Goal: Task Accomplishment & Management: Use online tool/utility

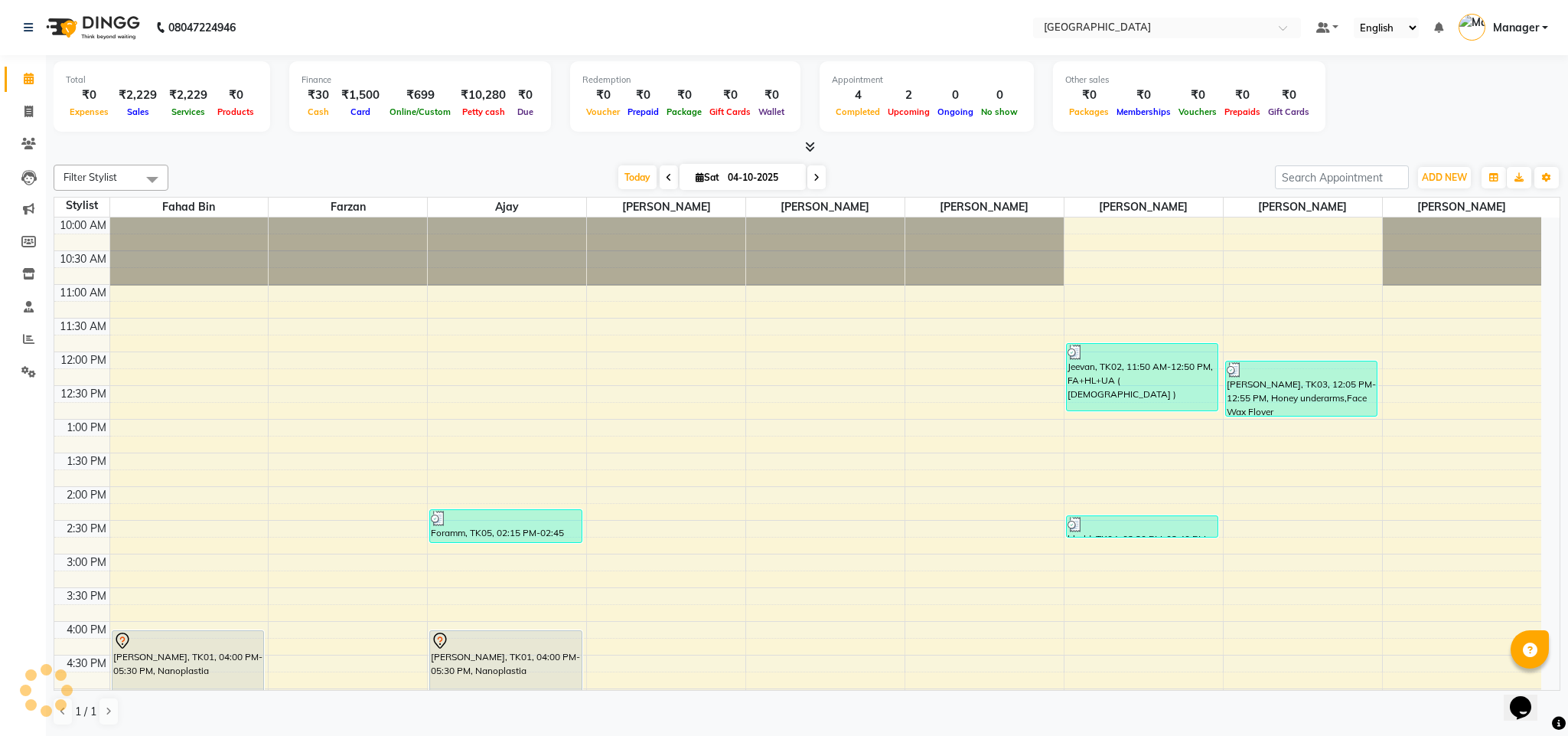
scroll to position [421, 0]
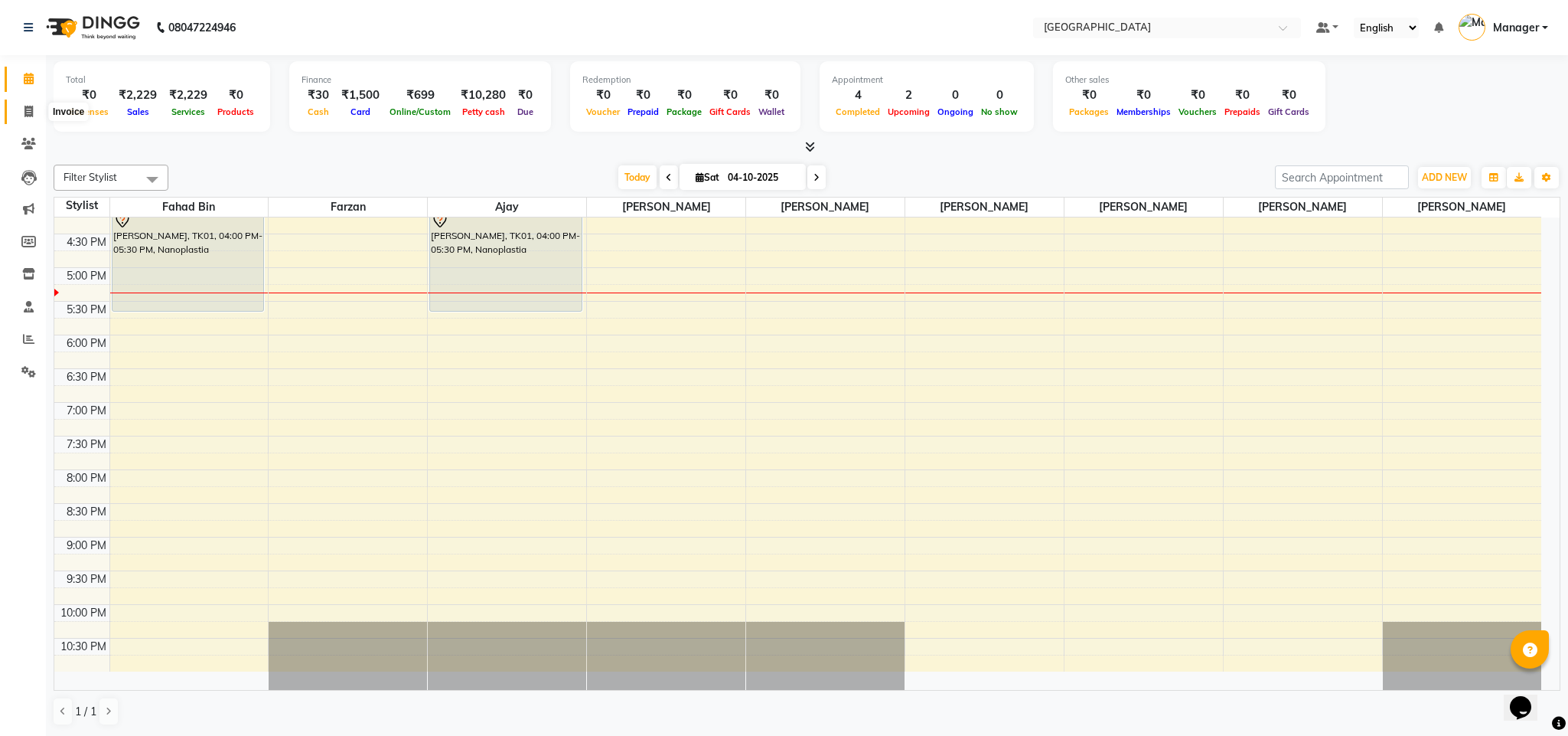
click at [25, 109] on icon at bounding box center [29, 111] width 9 height 11
select select "service"
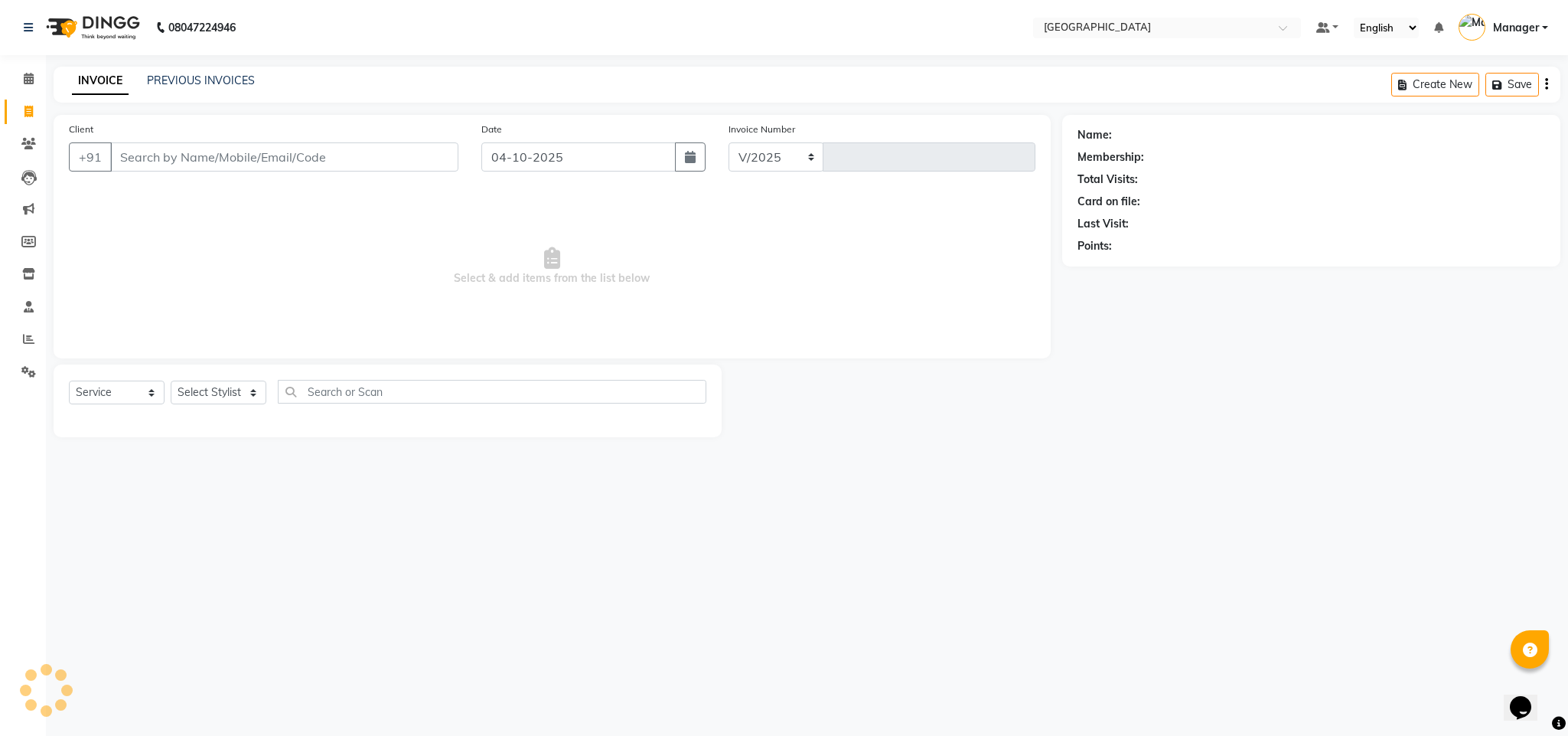
select select "7353"
type input "2777"
click at [192, 149] on input "Client" at bounding box center [284, 157] width 348 height 29
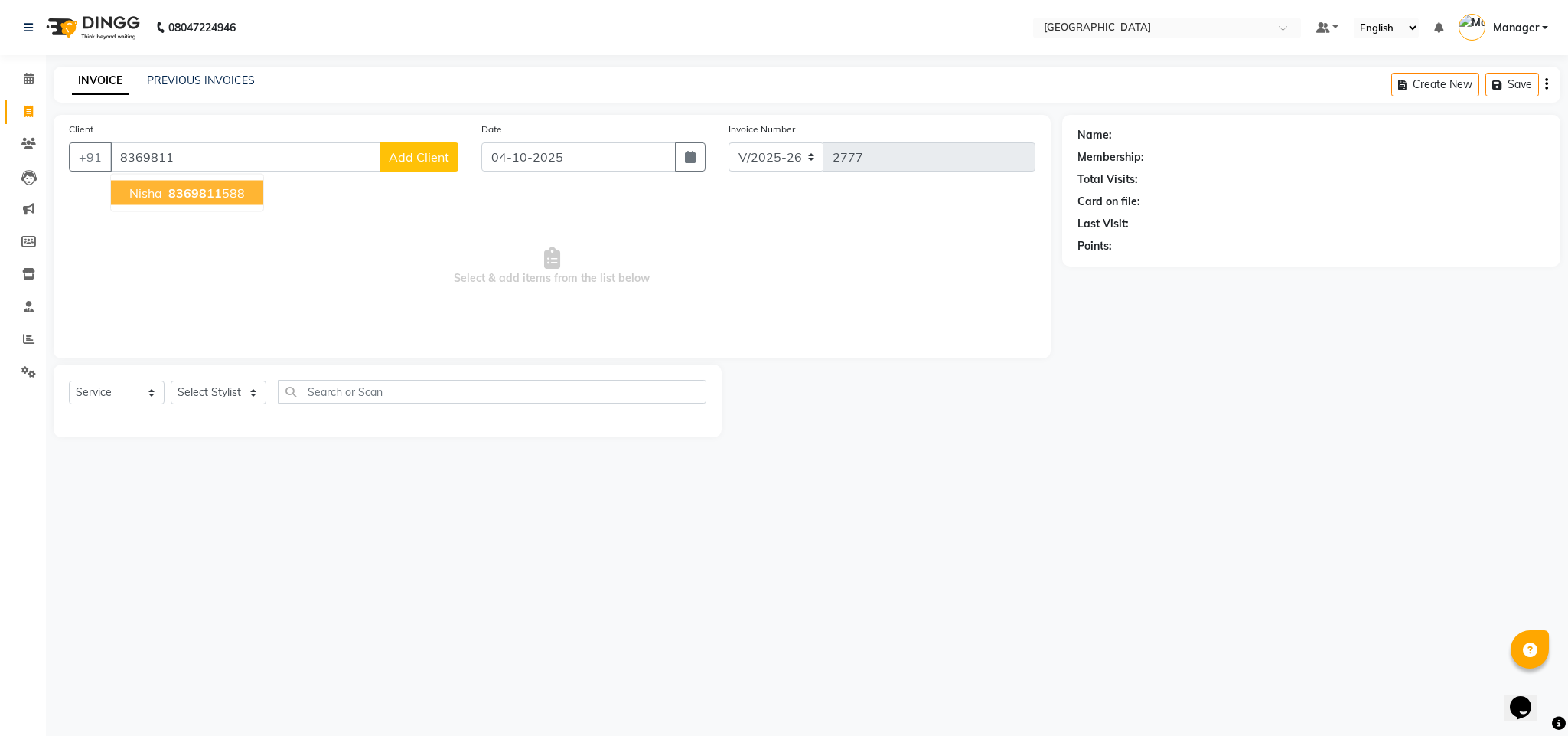
click at [173, 193] on span "8369811" at bounding box center [195, 192] width 54 height 15
type input "8369811588"
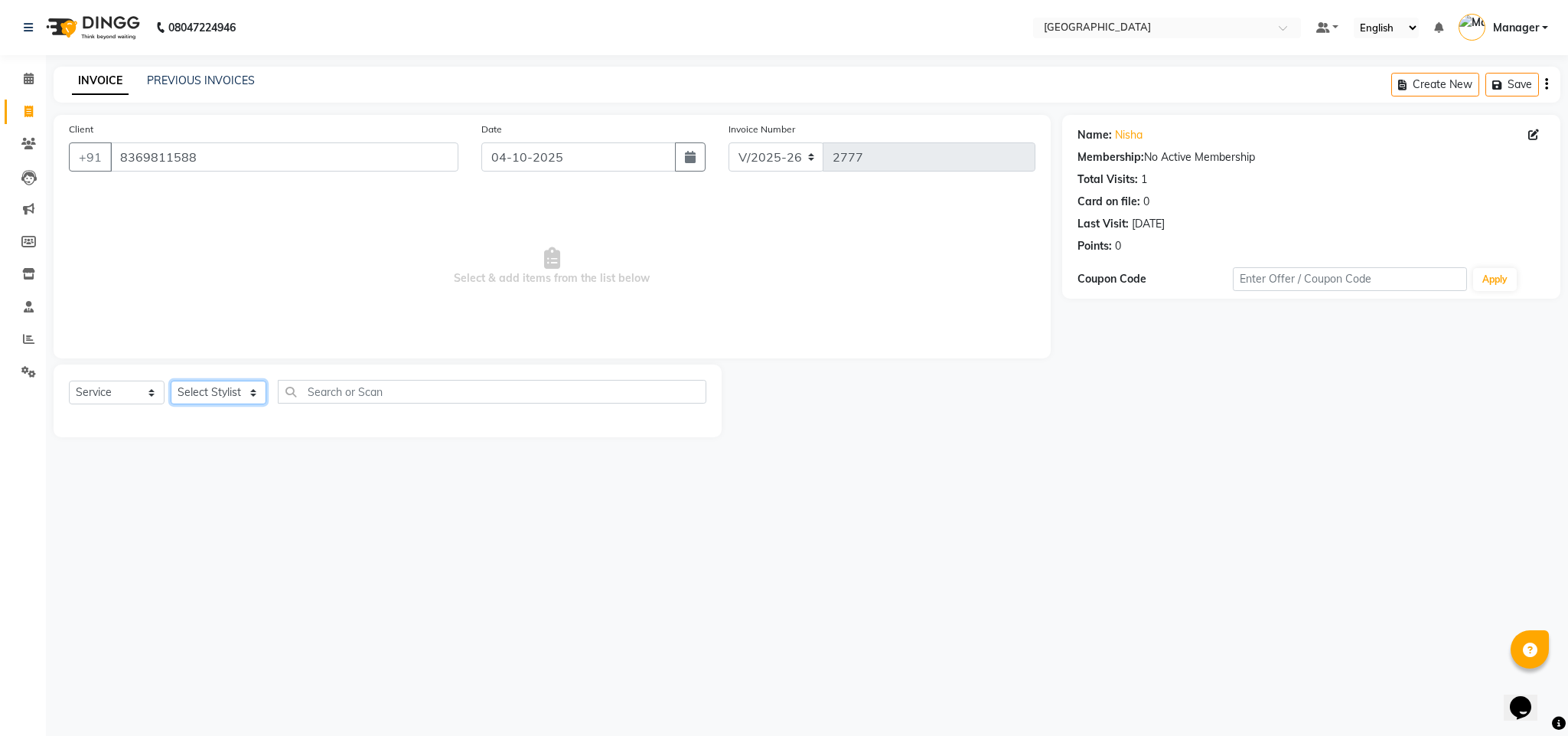
click at [226, 399] on select "Select Stylist ajay Fahad Bin farzan [PERSON_NAME] [PERSON_NAME] [PERSON_NAME] …" at bounding box center [218, 393] width 95 height 24
select select "63647"
click at [171, 381] on select "Select Stylist ajay Fahad Bin farzan [PERSON_NAME] [PERSON_NAME] [PERSON_NAME] …" at bounding box center [218, 393] width 95 height 24
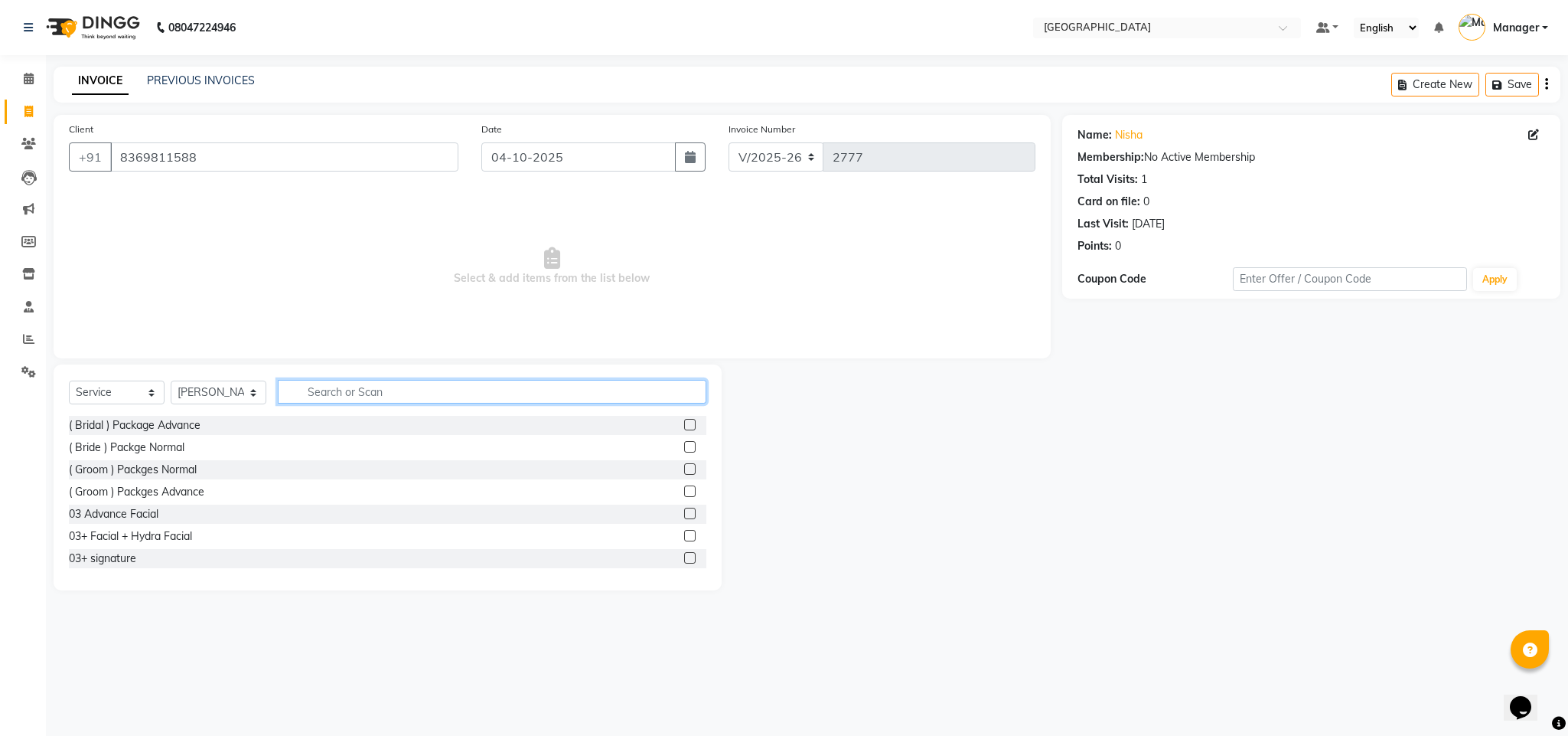
click at [473, 391] on input "text" at bounding box center [492, 392] width 429 height 24
type input "th"
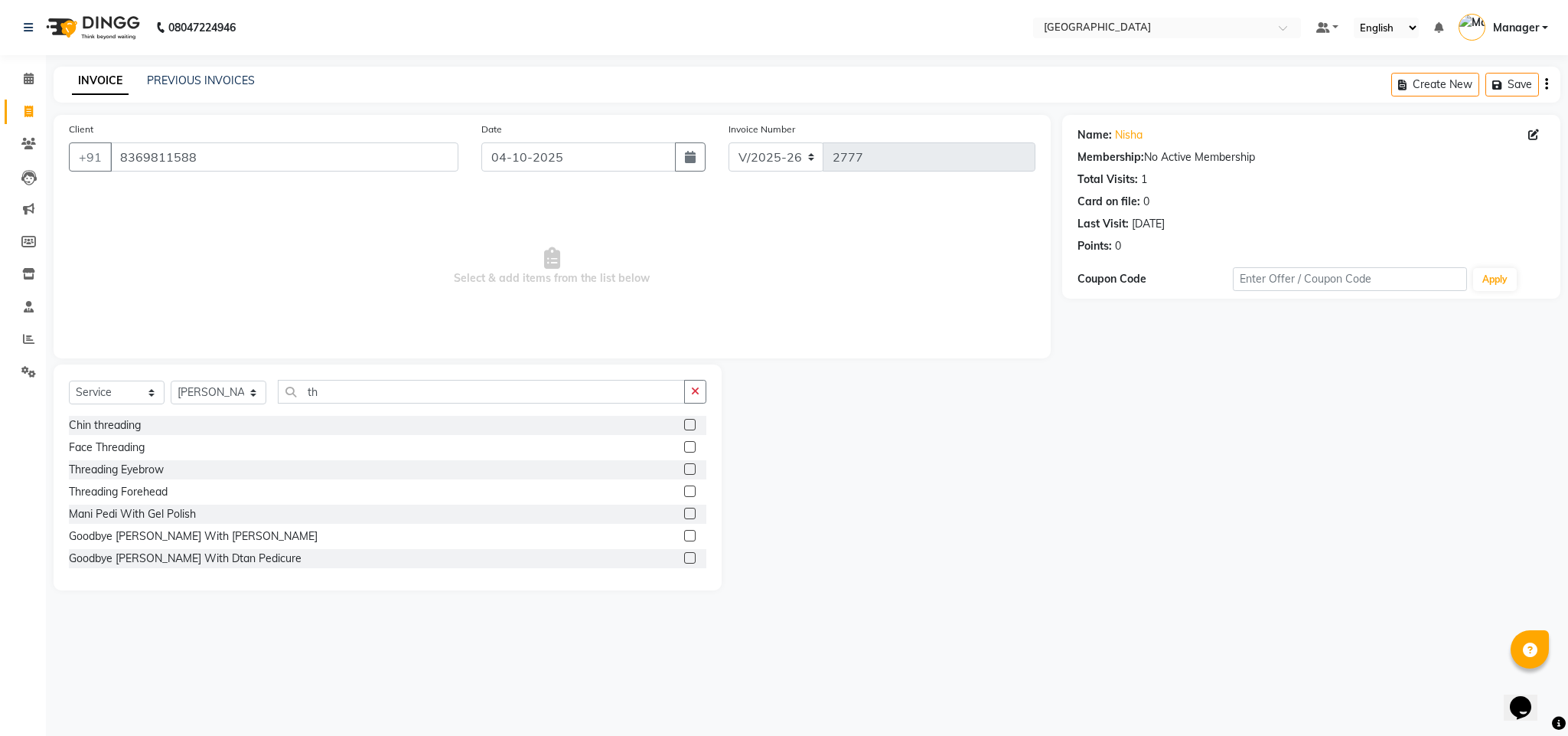
click at [685, 466] on label at bounding box center [690, 469] width 11 height 11
click at [685, 466] on input "checkbox" at bounding box center [689, 470] width 10 height 10
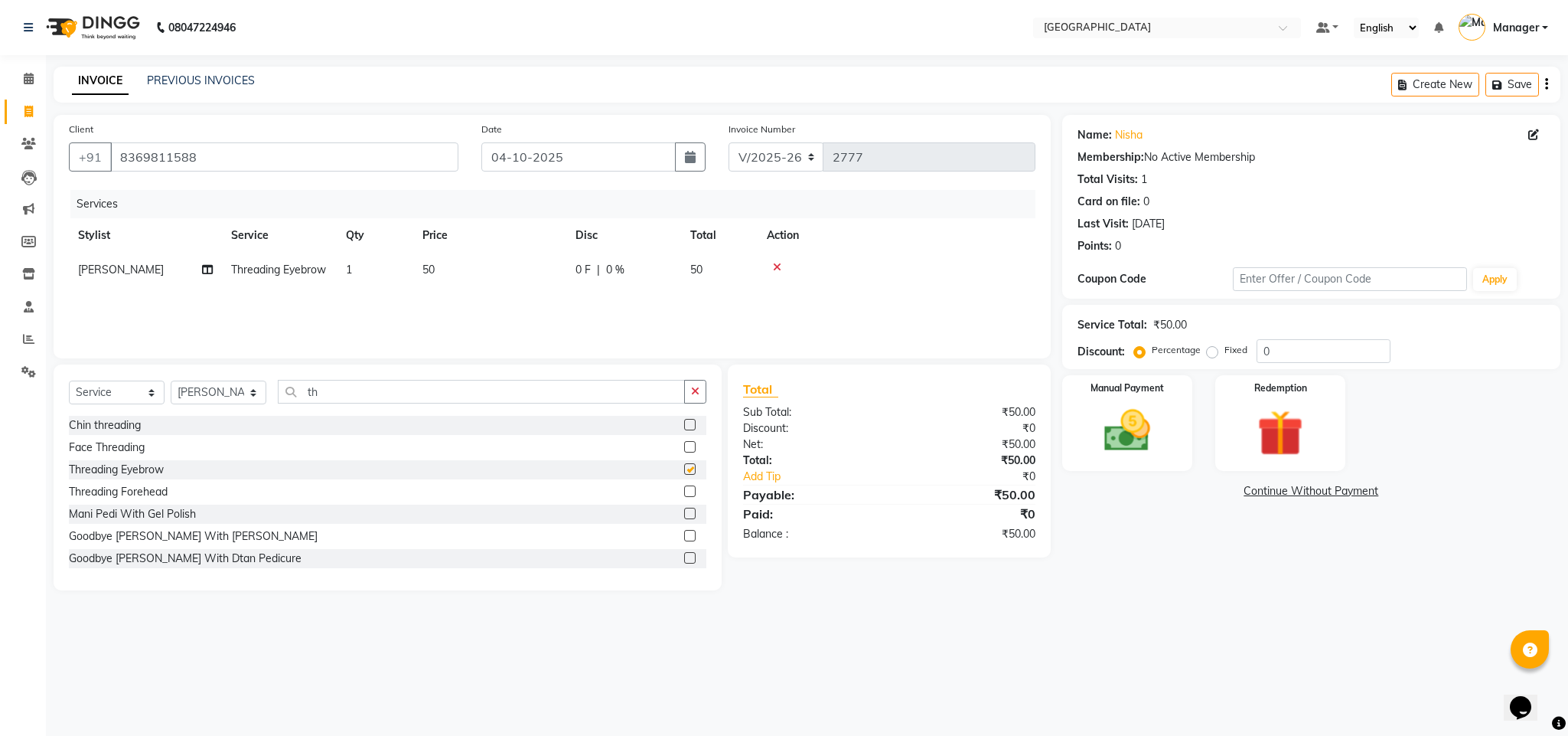
checkbox input "false"
click at [685, 382] on button "button" at bounding box center [696, 392] width 22 height 24
click at [774, 262] on icon at bounding box center [777, 267] width 9 height 10
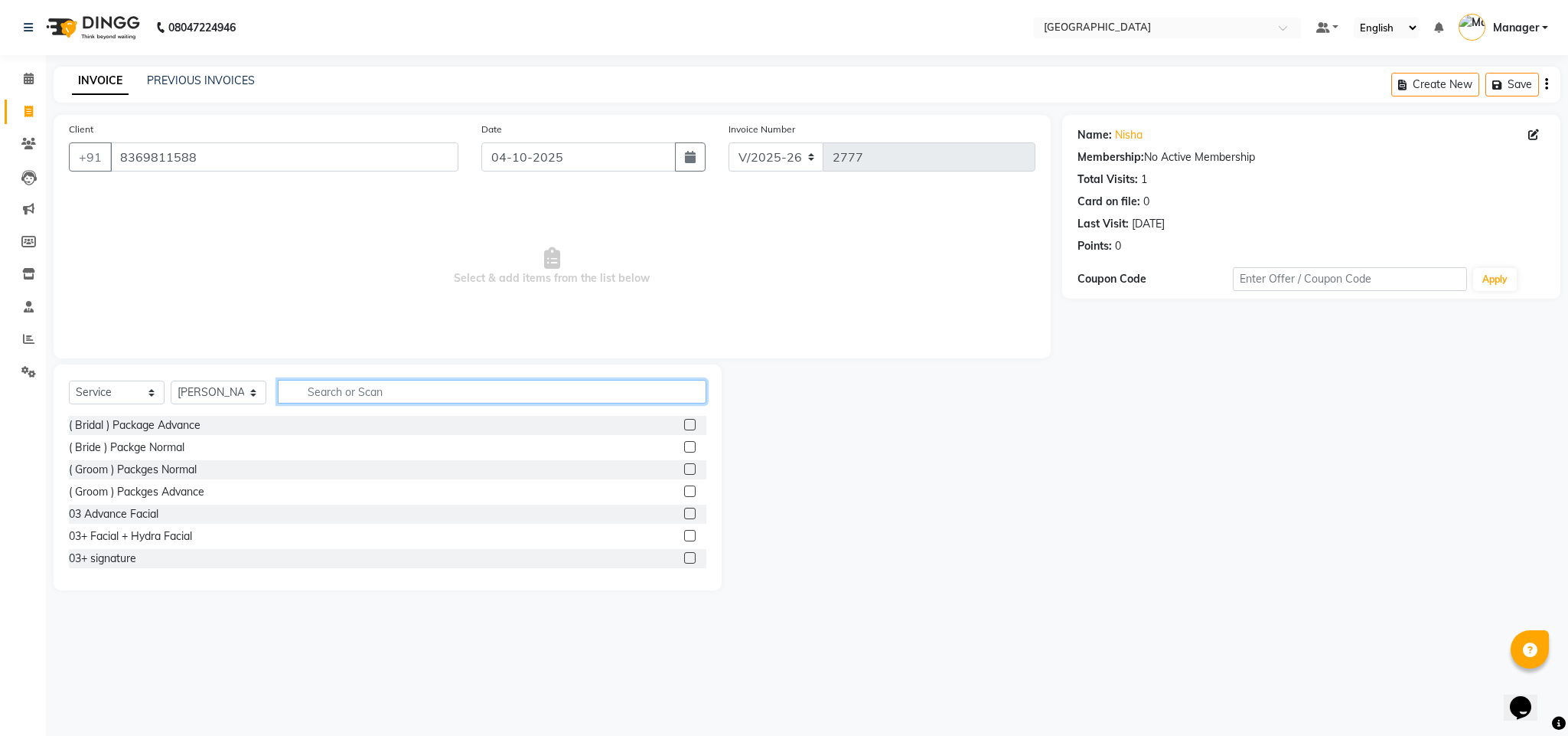
click at [395, 386] on input "text" at bounding box center [492, 392] width 429 height 24
type input "hyd"
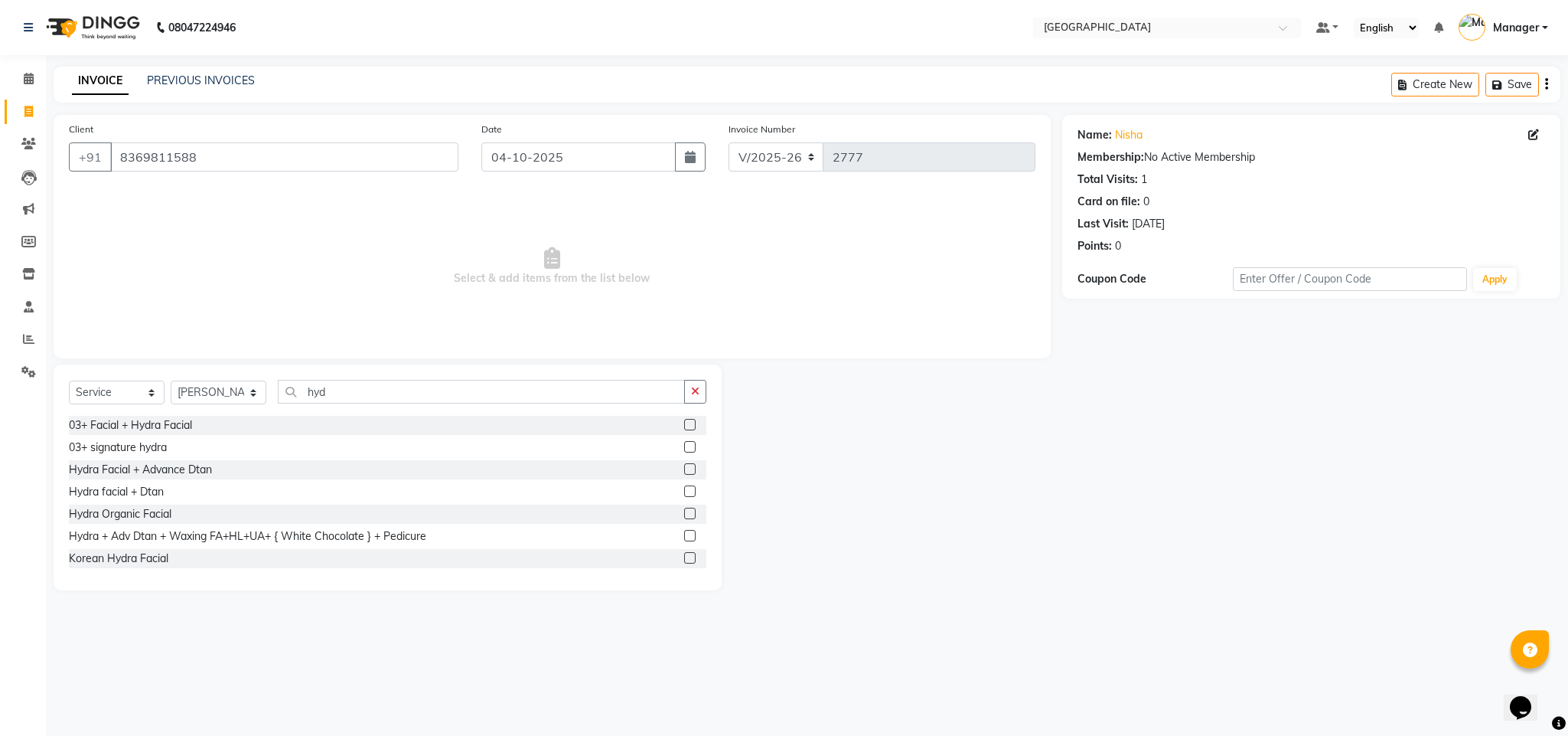
click at [685, 484] on div at bounding box center [696, 492] width 22 height 19
click at [685, 489] on label at bounding box center [690, 491] width 11 height 11
click at [685, 489] on input "checkbox" at bounding box center [689, 491] width 10 height 10
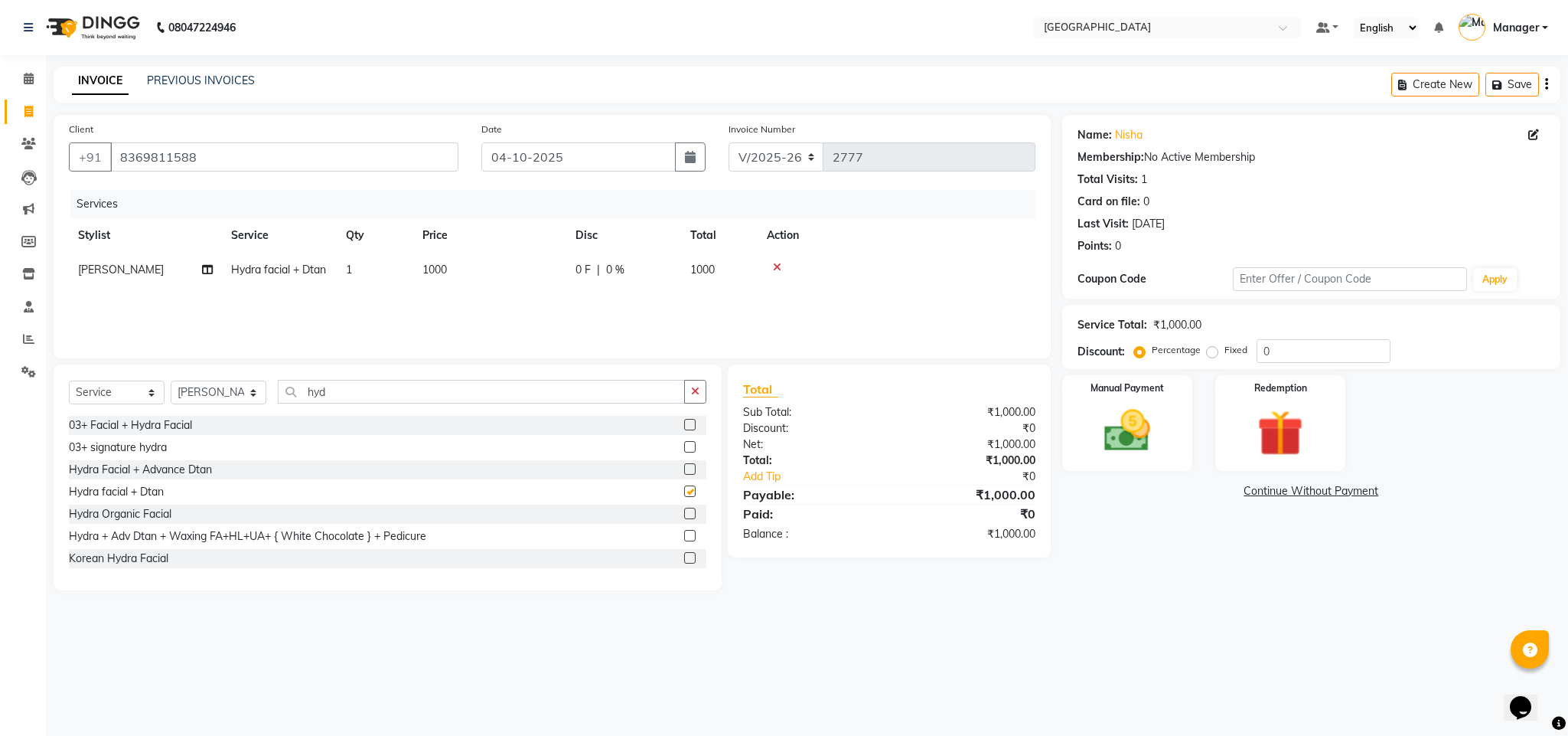
checkbox input "false"
click at [437, 265] on span "1000" at bounding box center [434, 269] width 25 height 14
select select "63647"
click at [511, 273] on input "1000" at bounding box center [562, 274] width 135 height 24
click at [513, 273] on input "1000" at bounding box center [562, 274] width 135 height 24
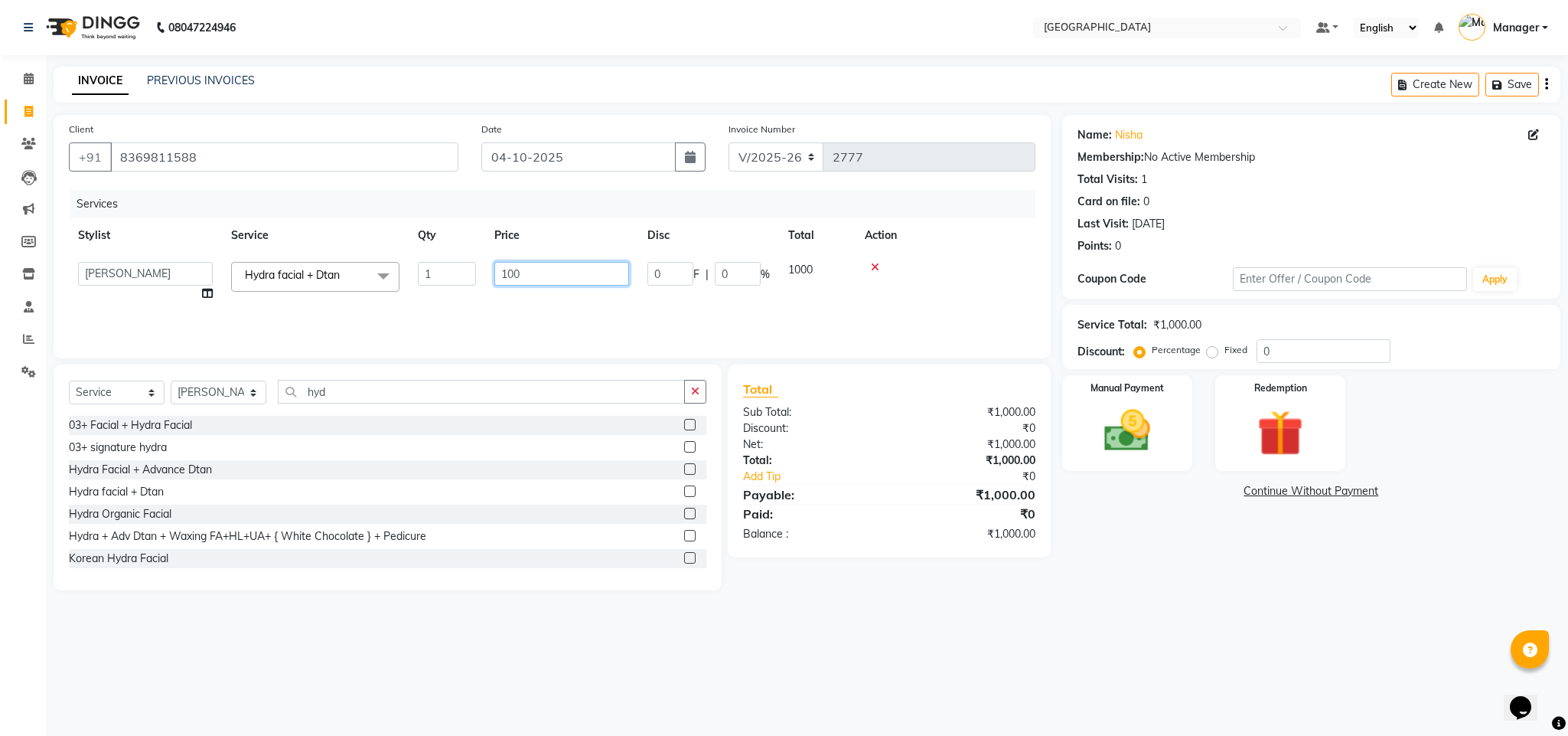
type input "1400"
click at [560, 287] on td "1400" at bounding box center [490, 269] width 153 height 34
select select "63647"
click at [1082, 421] on div "Manual Payment" at bounding box center [1126, 423] width 135 height 99
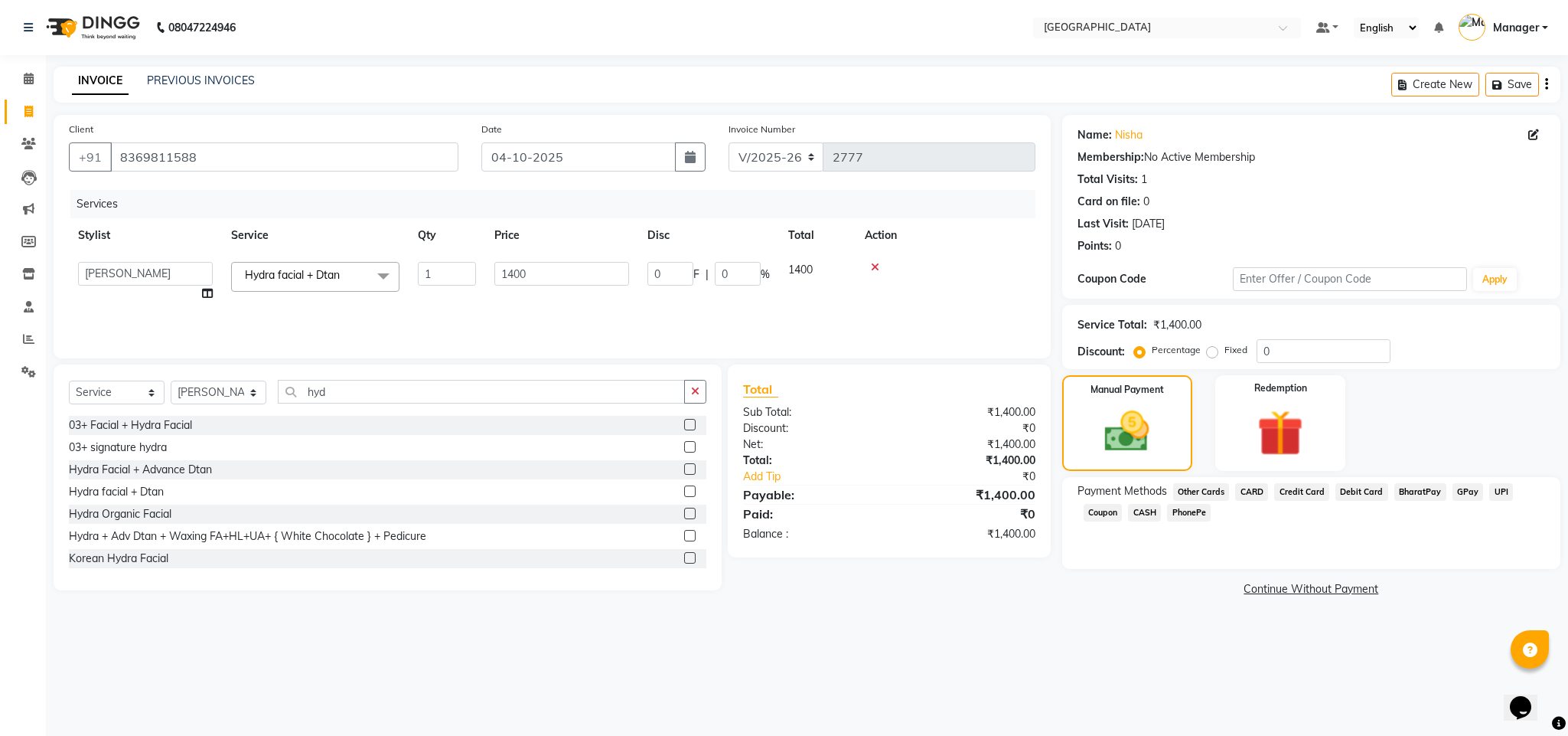
click at [1150, 510] on span "CASH" at bounding box center [1144, 512] width 33 height 18
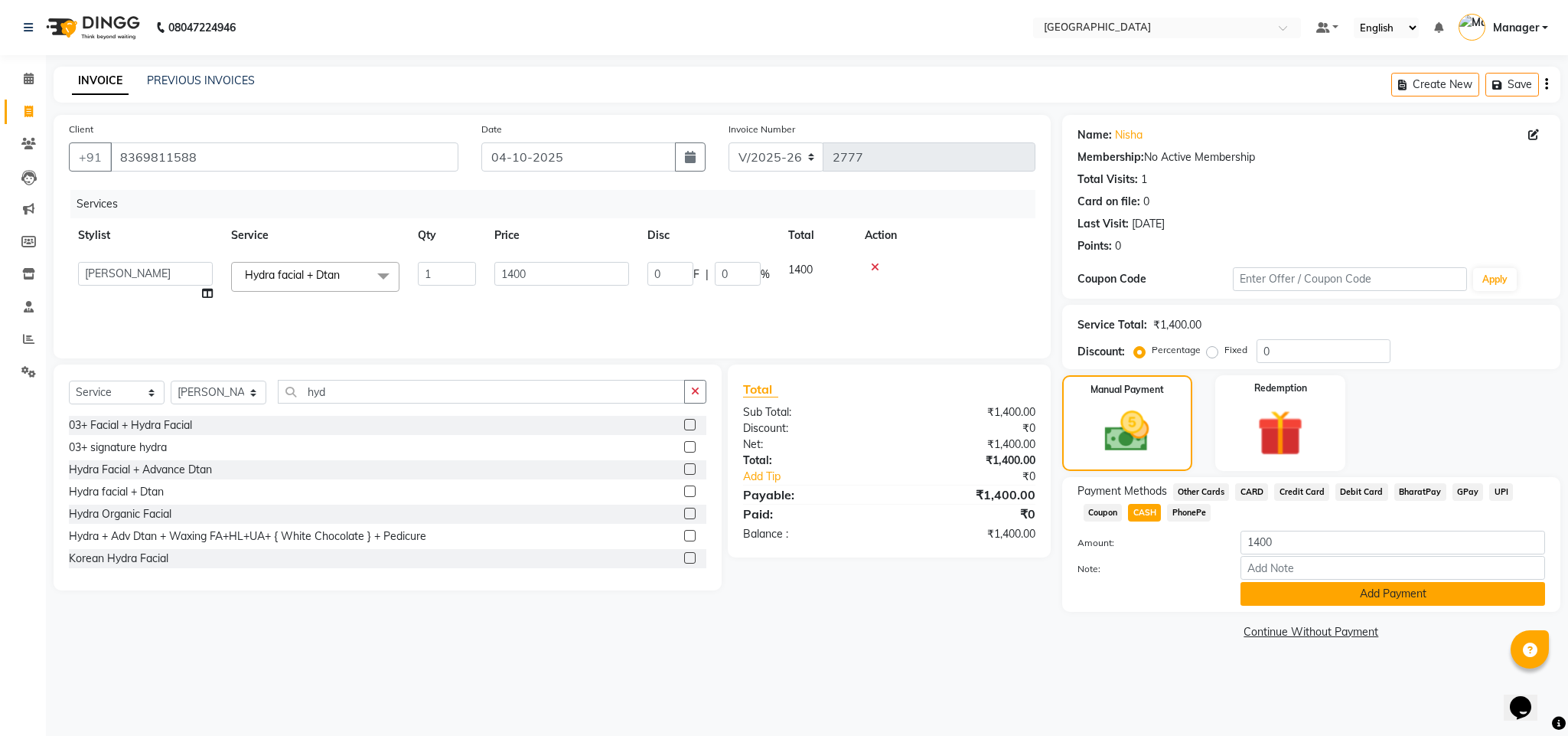
click at [1302, 584] on button "Add Payment" at bounding box center [1393, 594] width 305 height 24
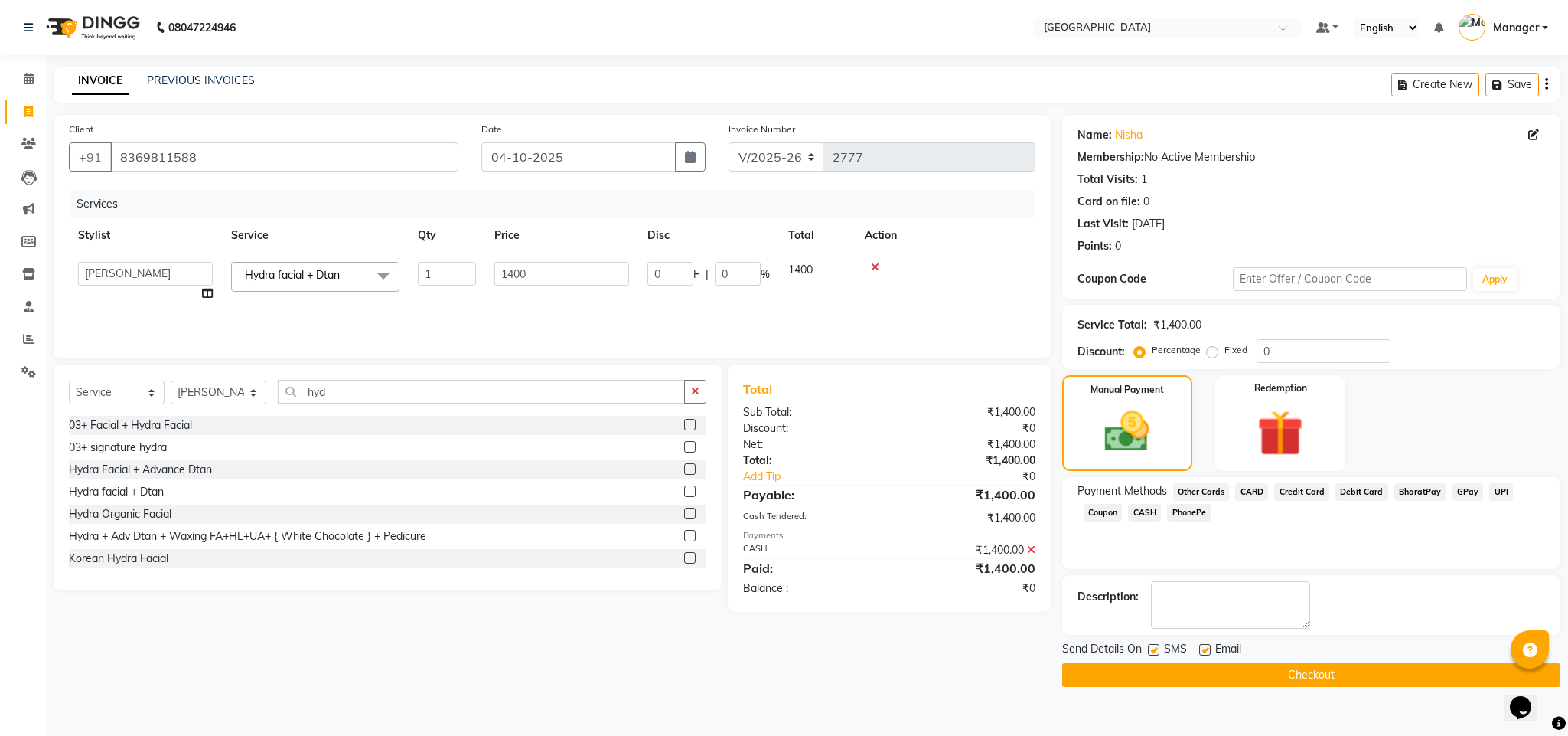
click at [1259, 680] on button "Checkout" at bounding box center [1311, 675] width 499 height 24
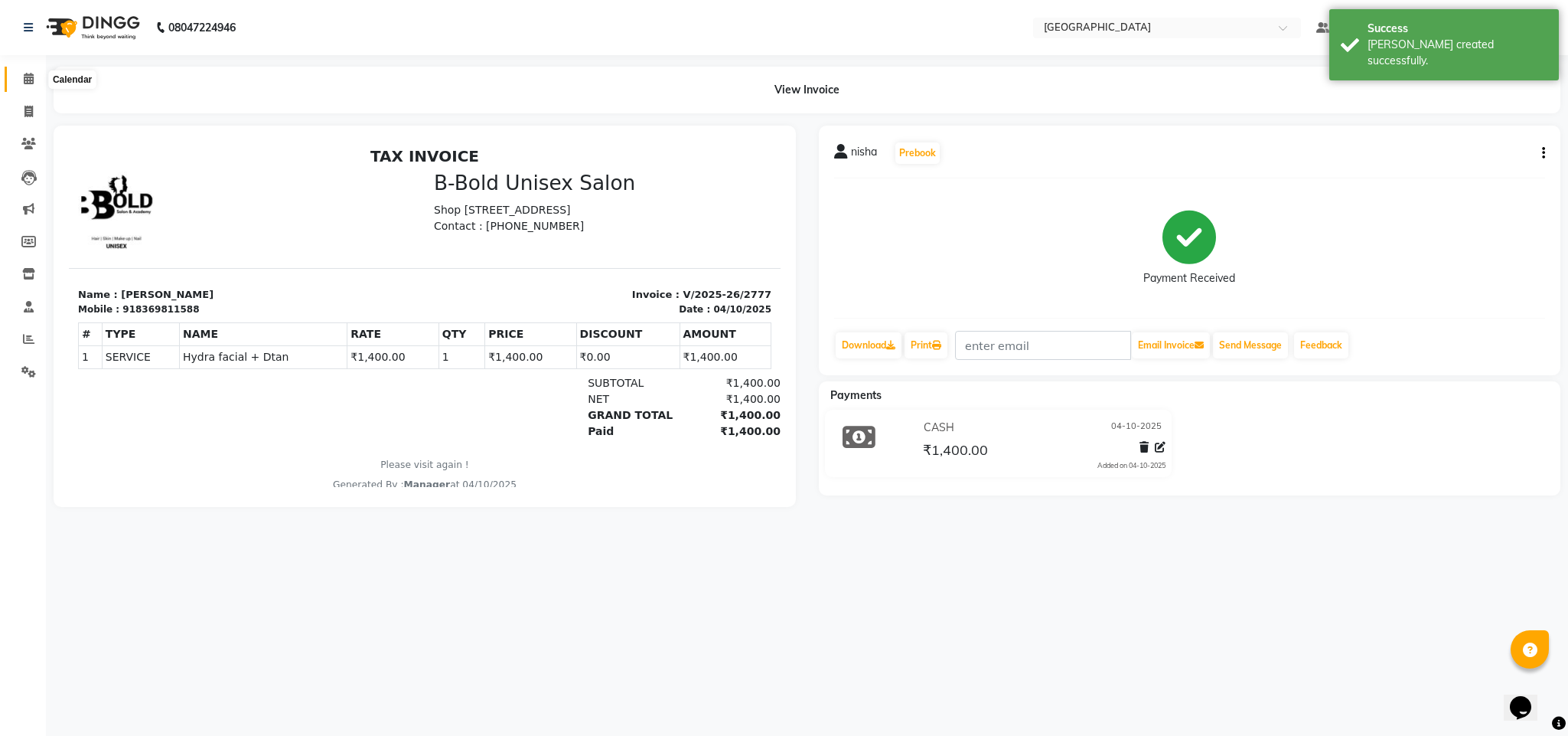
click at [33, 85] on span at bounding box center [28, 79] width 26 height 18
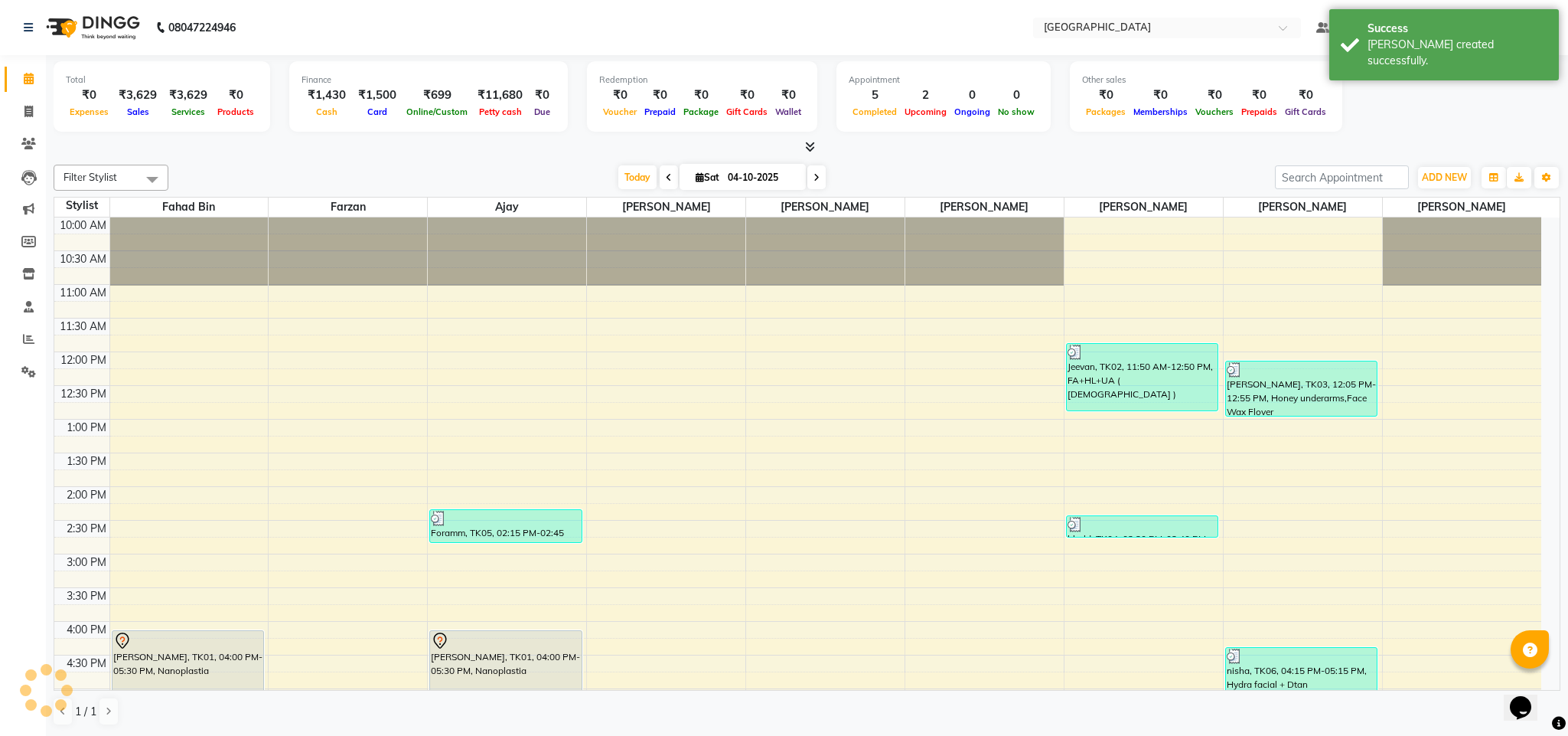
scroll to position [393, 0]
